Goal: Navigation & Orientation: Go to known website

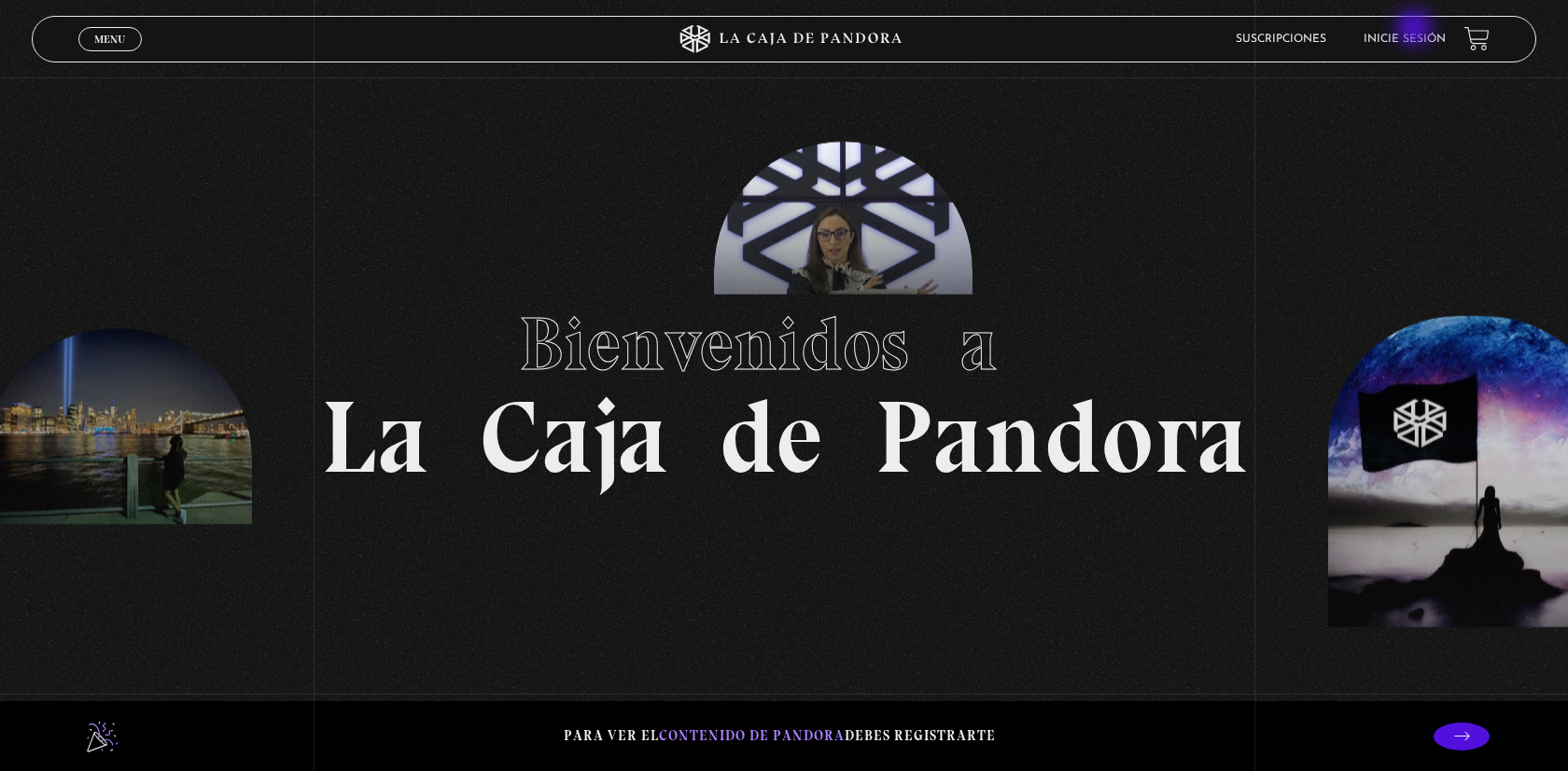
click at [1416, 30] on li "Inicie sesión" at bounding box center [1405, 38] width 83 height 29
click at [1405, 41] on link "Inicie sesión" at bounding box center [1405, 39] width 83 height 11
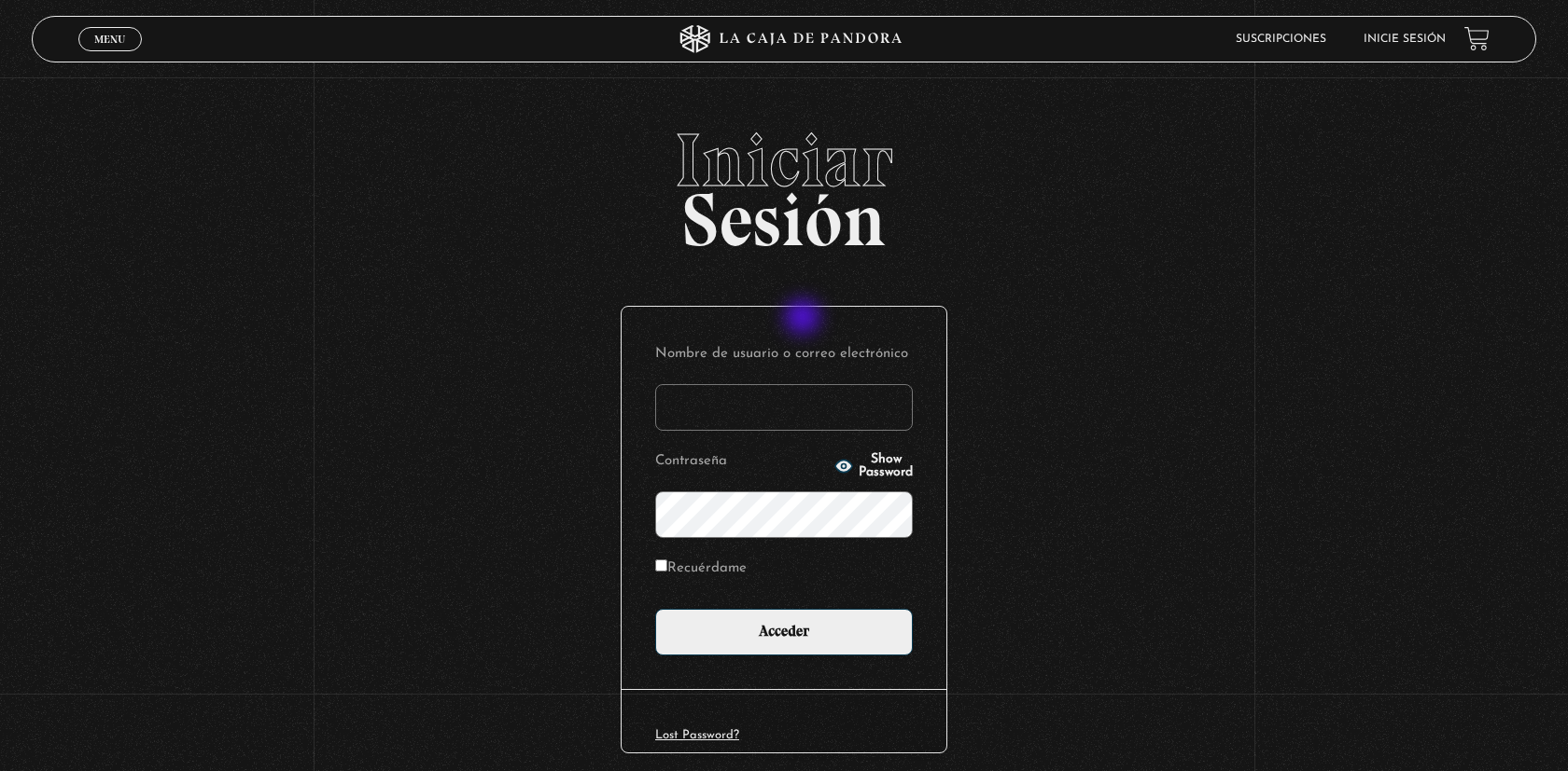
type input "[EMAIL_ADDRESS][DOMAIN_NAME]"
click at [715, 571] on label "Recuérdame" at bounding box center [700, 569] width 91 height 29
click at [667, 571] on input "Recuérdame" at bounding box center [661, 566] width 12 height 12
checkbox input "true"
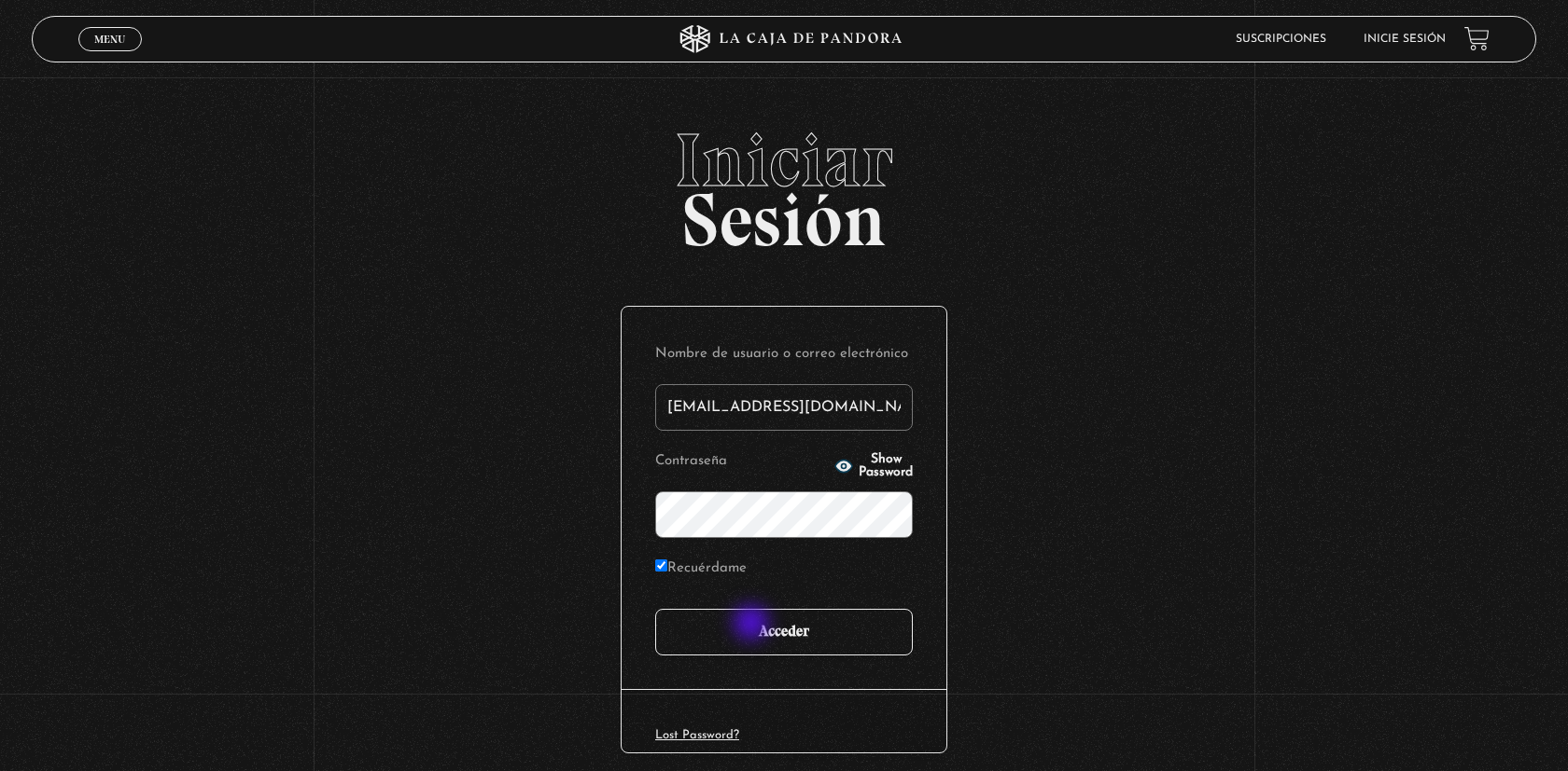
click at [754, 625] on input "Acceder" at bounding box center [784, 632] width 257 height 47
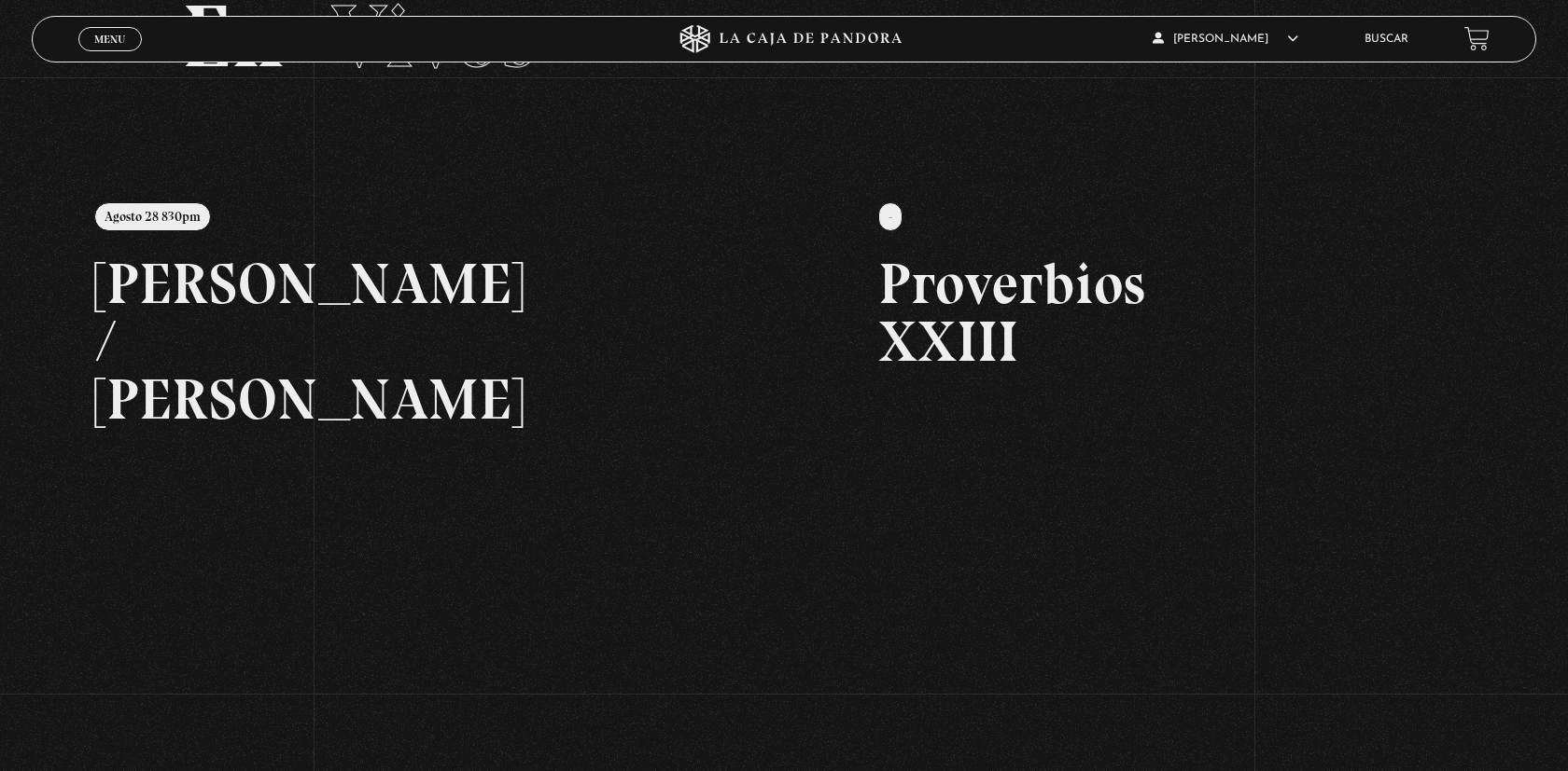
scroll to position [132, 0]
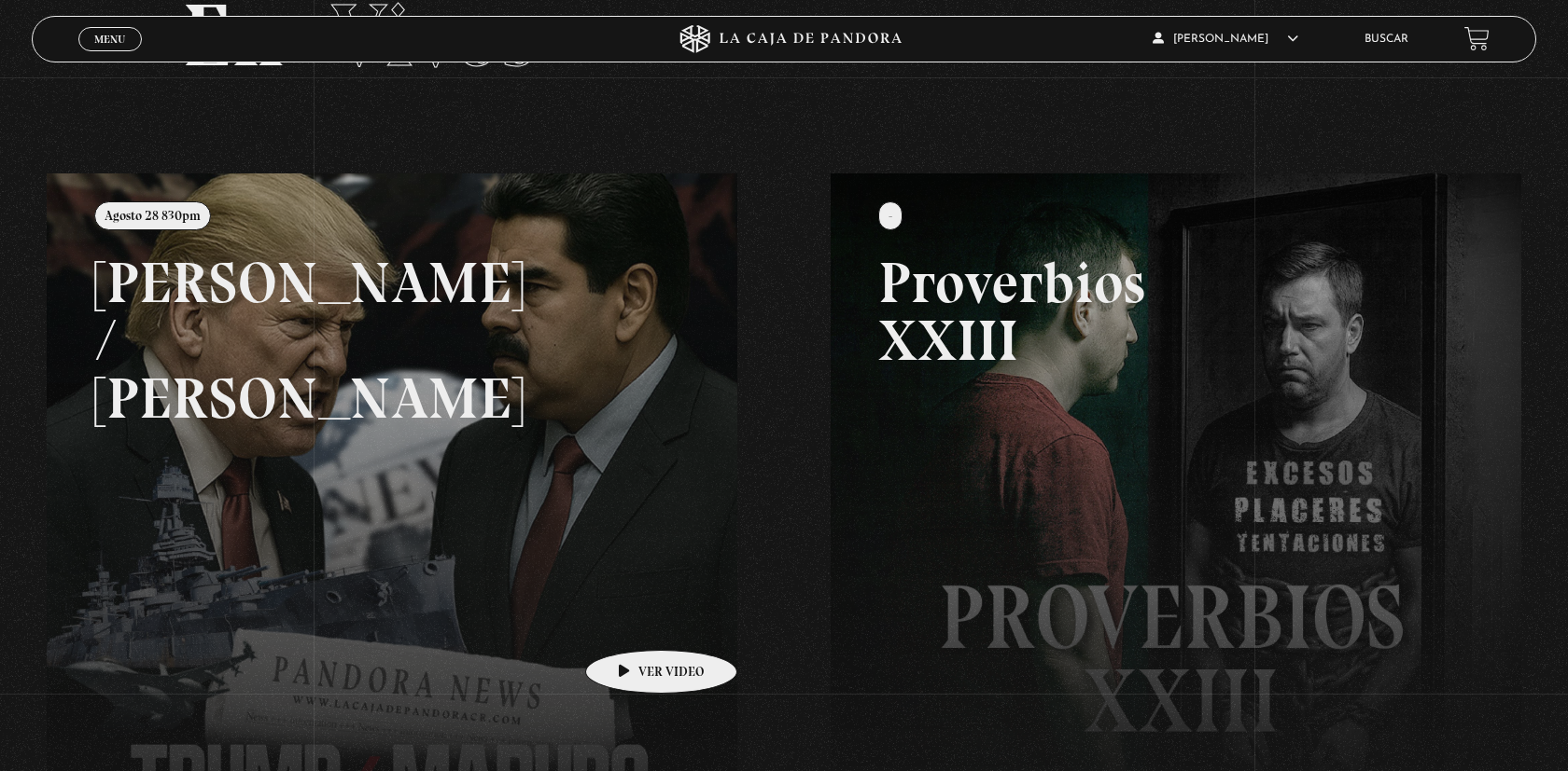
click at [632, 622] on link at bounding box center [830, 559] width 1568 height 771
click at [641, 662] on link at bounding box center [830, 559] width 1568 height 771
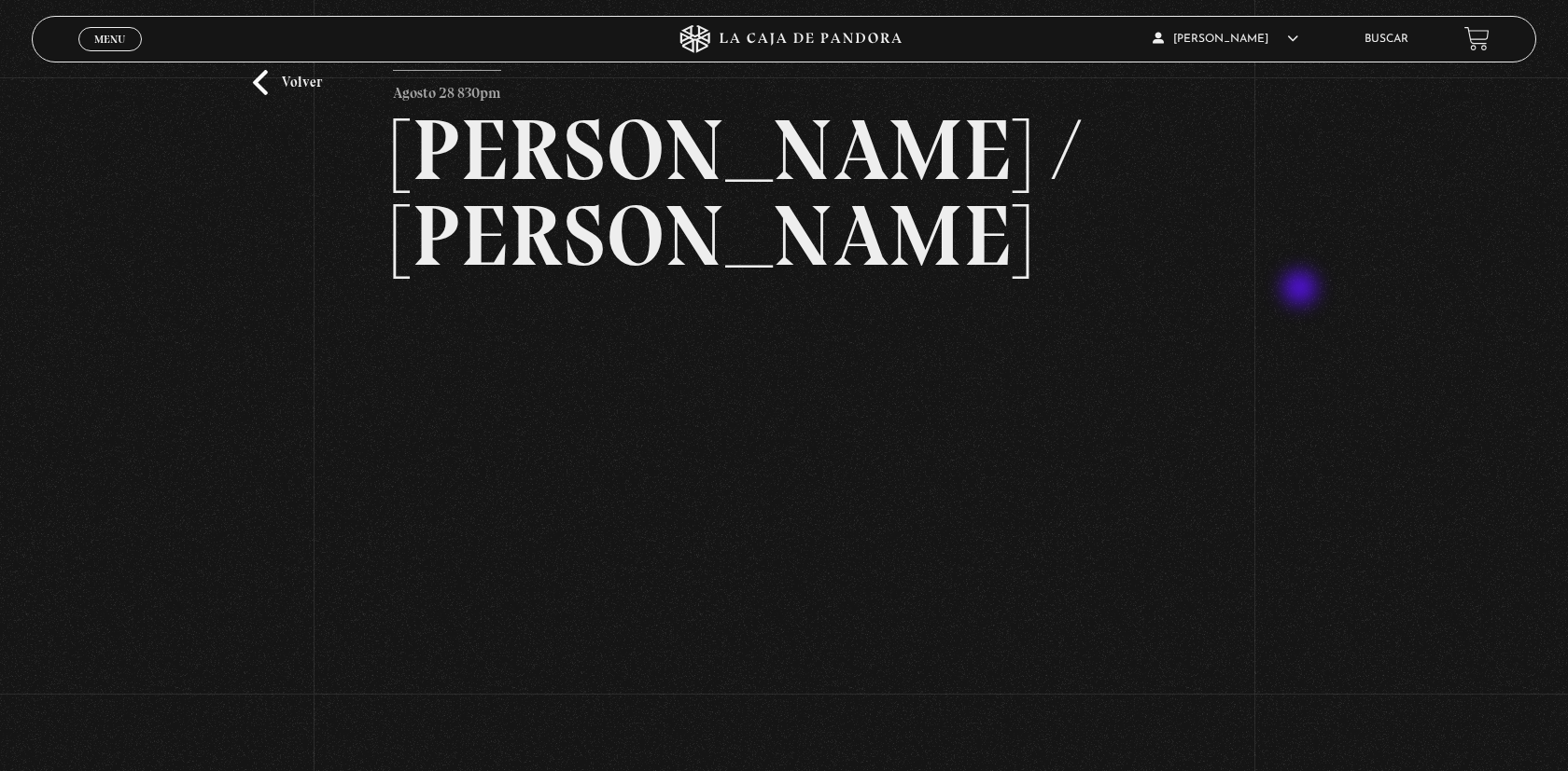
scroll to position [101, 0]
